Goal: Navigation & Orientation: Go to known website

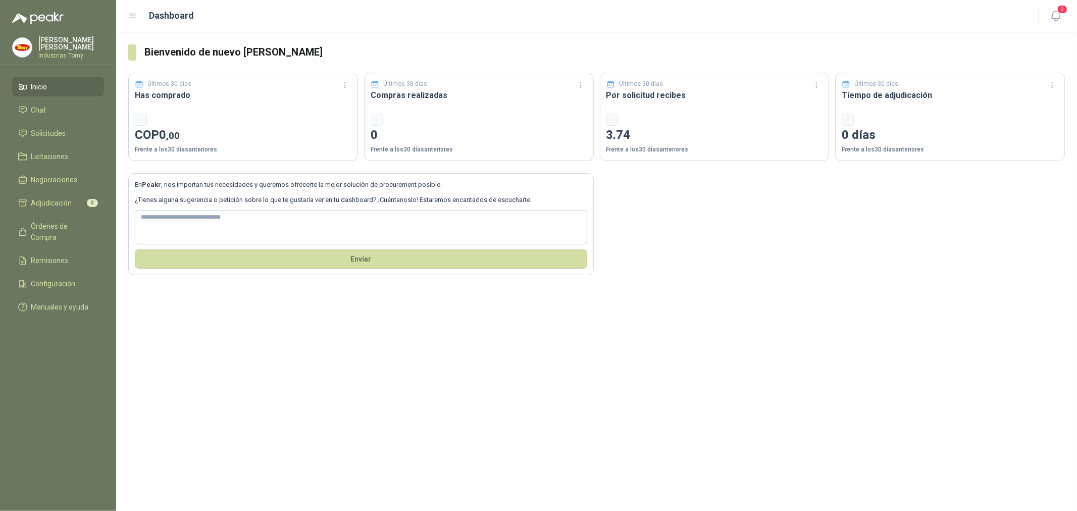
click at [137, 13] on icon at bounding box center [132, 16] width 9 height 9
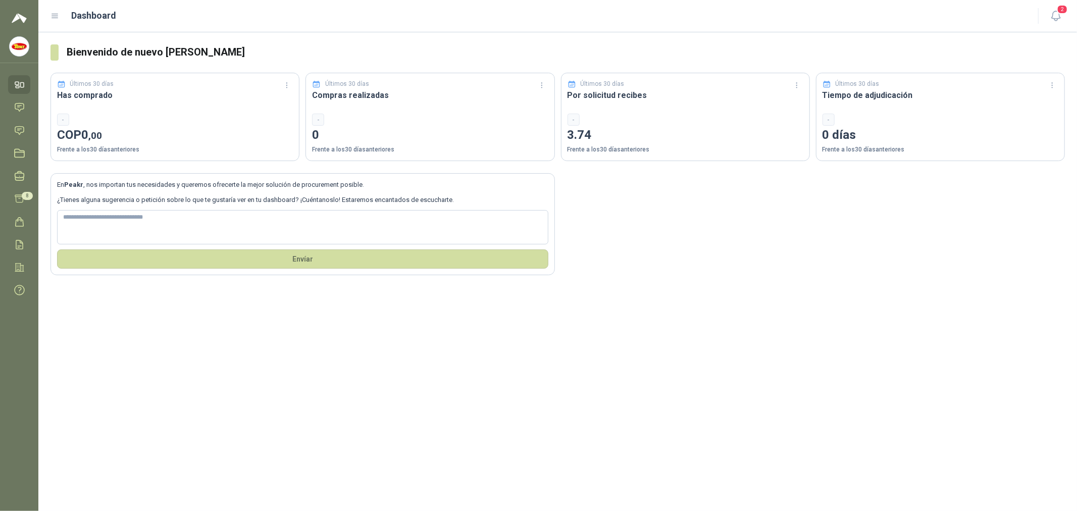
click at [56, 16] on icon at bounding box center [54, 16] width 9 height 9
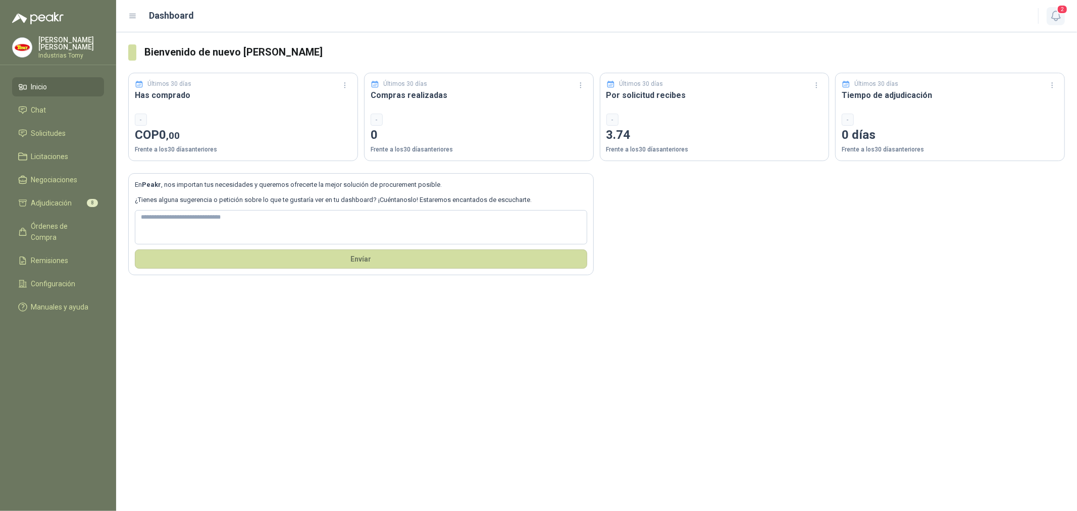
click at [1057, 11] on span "2" at bounding box center [1062, 10] width 11 height 10
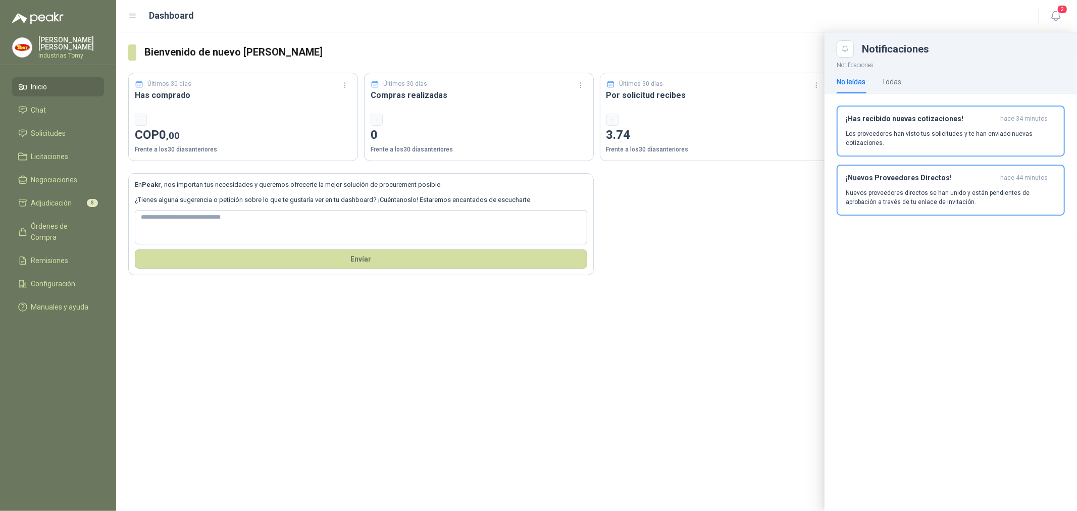
click at [784, 268] on div at bounding box center [596, 271] width 961 height 479
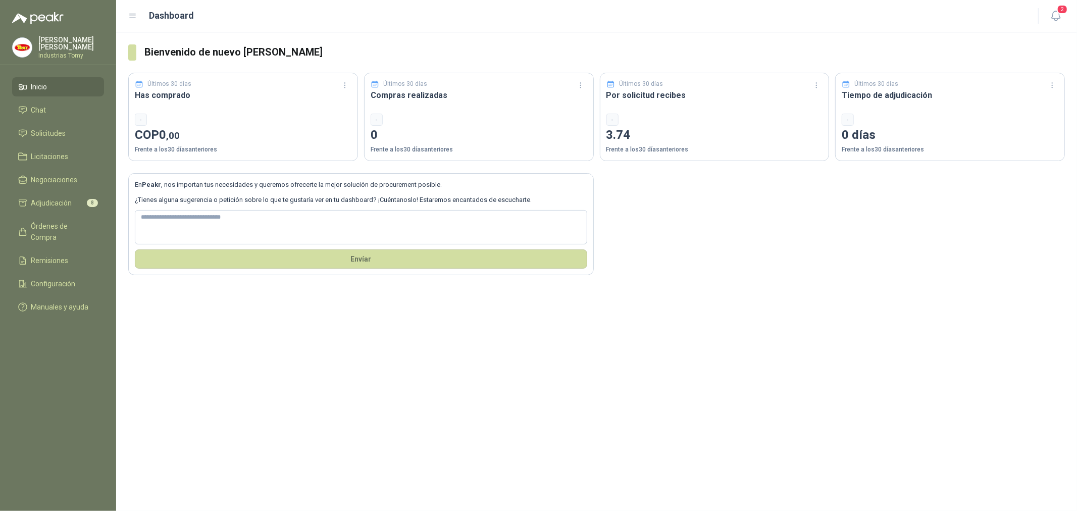
click at [132, 17] on icon at bounding box center [132, 16] width 9 height 9
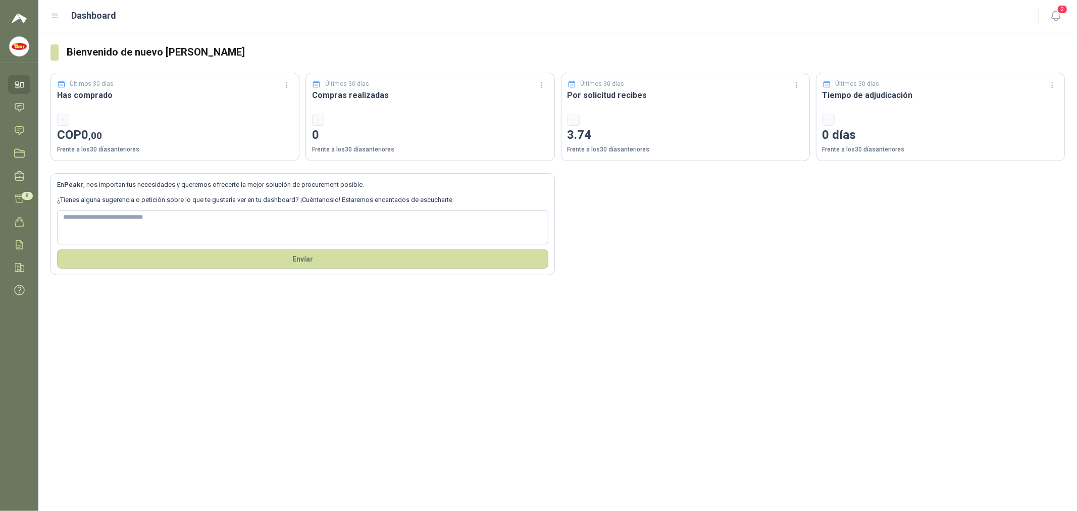
click at [57, 14] on icon at bounding box center [54, 16] width 9 height 9
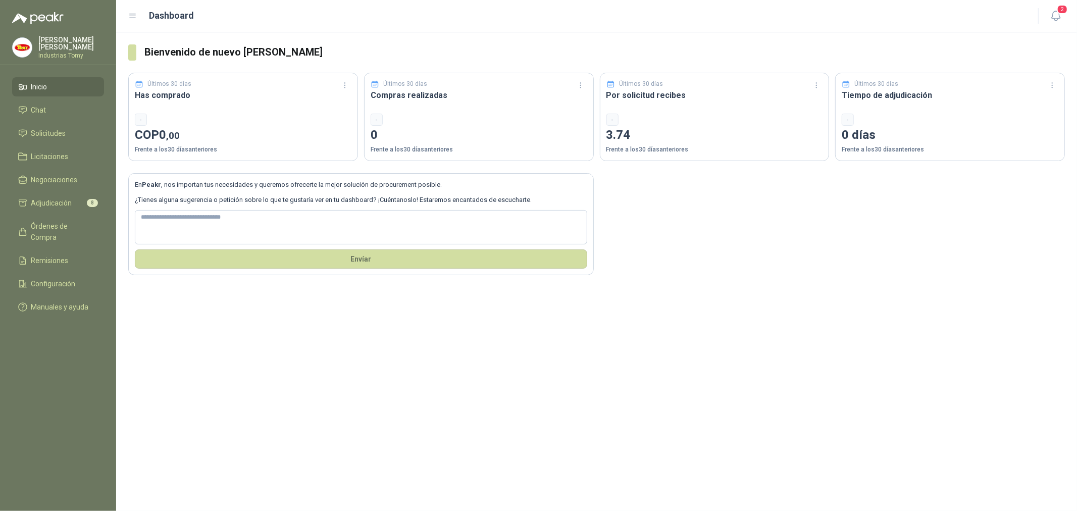
click at [32, 17] on img at bounding box center [37, 18] width 51 height 12
click at [60, 54] on p "Industrias Tomy" at bounding box center [71, 55] width 66 height 6
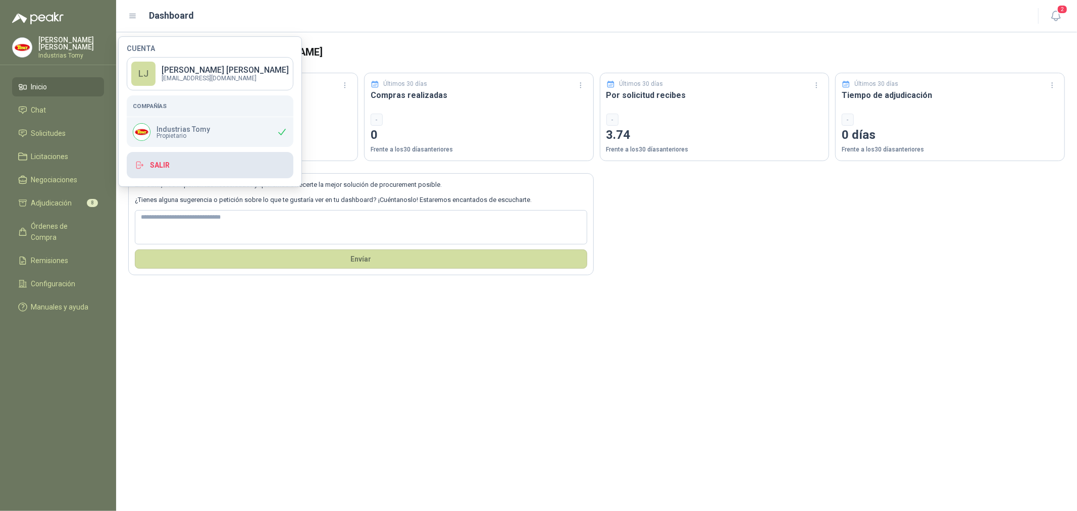
click at [157, 163] on button "Salir" at bounding box center [210, 165] width 167 height 26
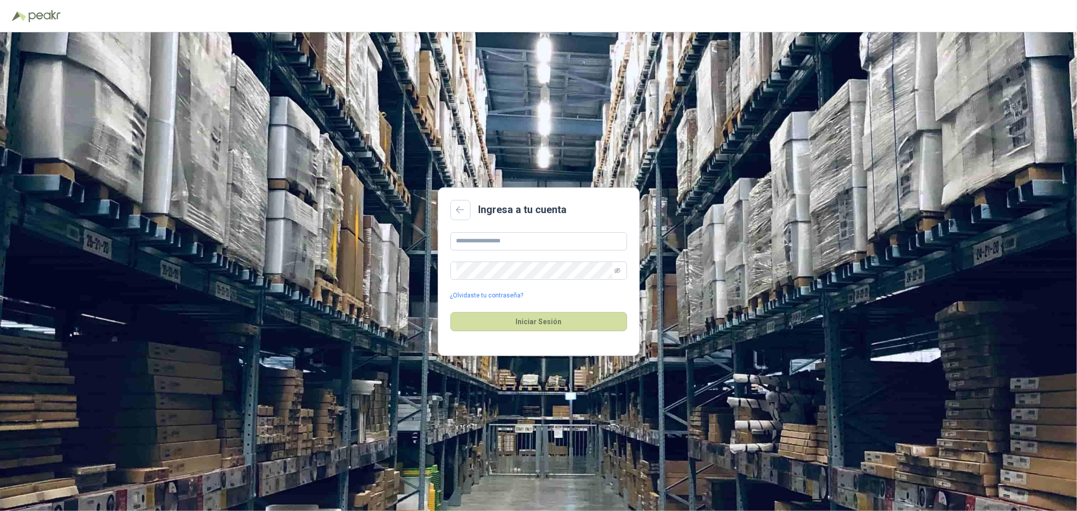
click at [656, 104] on div "Ingresa a tu cuenta ¿Olvidaste tu contraseña? Iniciar Sesión" at bounding box center [538, 271] width 1077 height 479
